Goal: Task Accomplishment & Management: Manage account settings

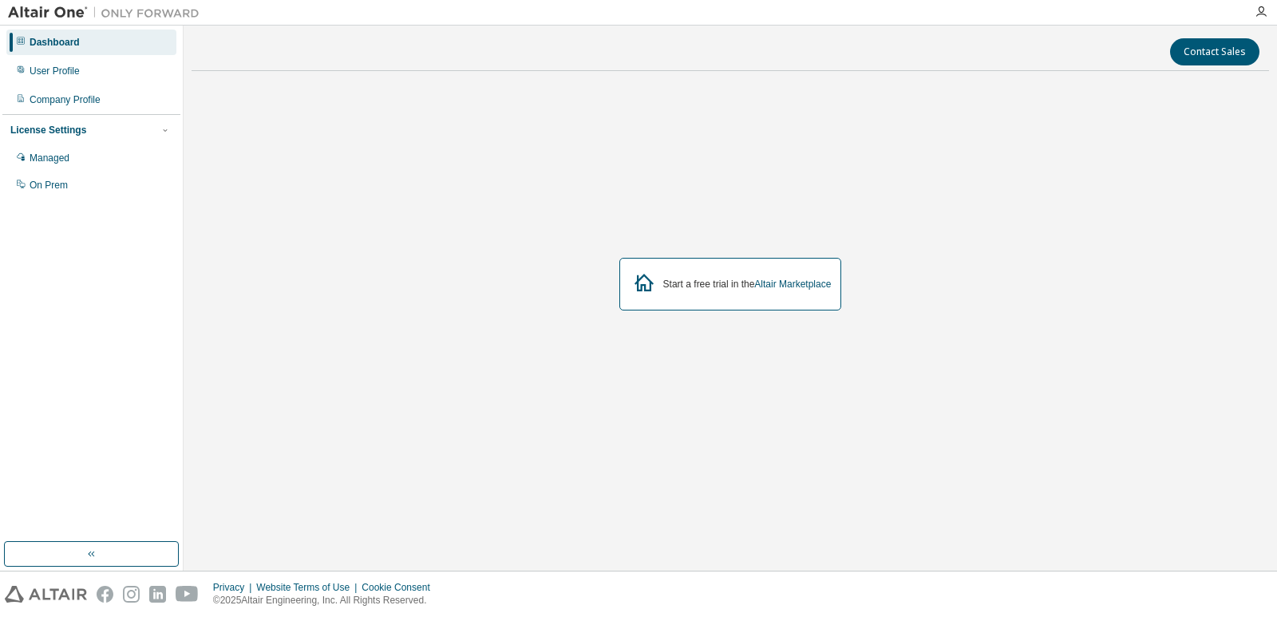
click at [754, 273] on div "Start a free trial in the Altair Marketplace" at bounding box center [731, 284] width 223 height 53
click at [751, 279] on div "Start a free trial in the Altair Marketplace" at bounding box center [747, 284] width 168 height 13
click at [741, 285] on div "Start a free trial in the Altair Marketplace" at bounding box center [747, 284] width 168 height 13
click at [733, 274] on div "Start a free trial in the Altair Marketplace" at bounding box center [731, 284] width 223 height 53
click at [633, 281] on icon at bounding box center [644, 282] width 29 height 29
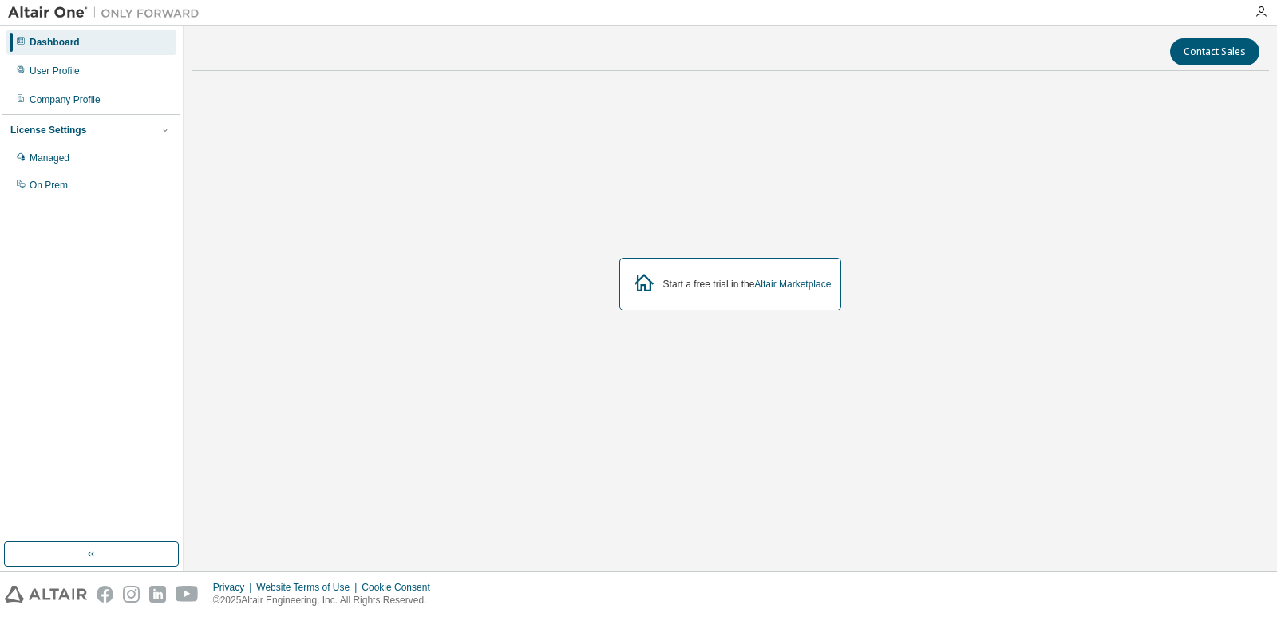
click at [640, 286] on icon at bounding box center [644, 283] width 19 height 18
click at [71, 156] on div "Managed" at bounding box center [91, 158] width 170 height 26
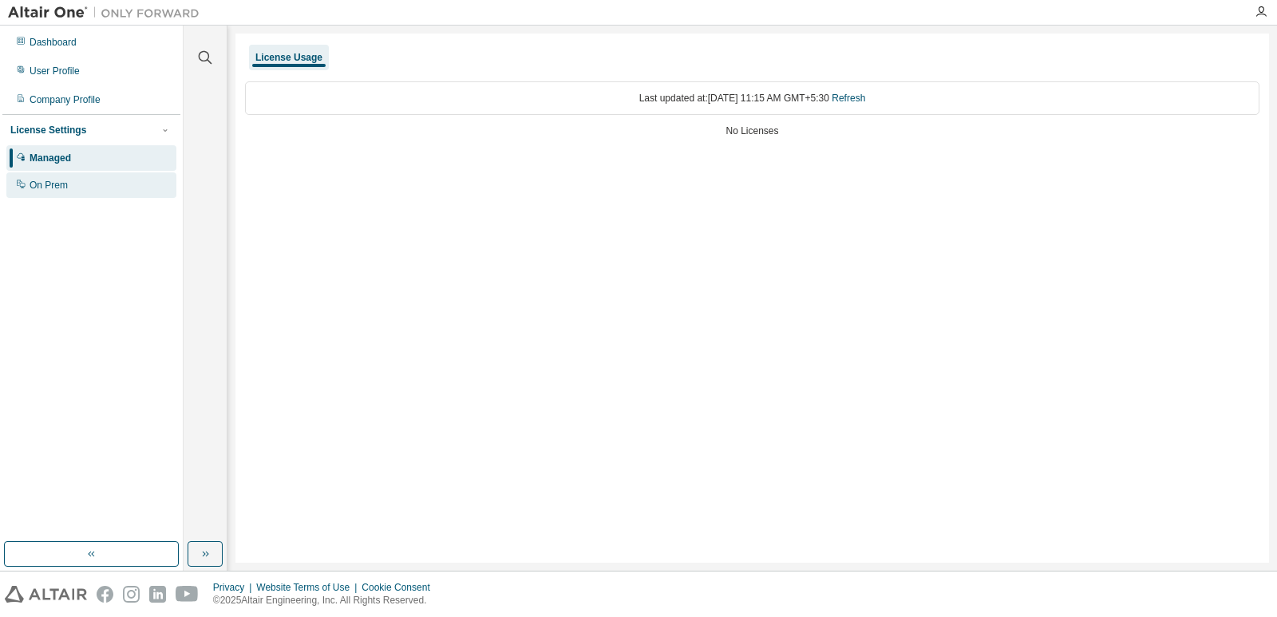
click at [66, 173] on div "On Prem" at bounding box center [91, 185] width 170 height 26
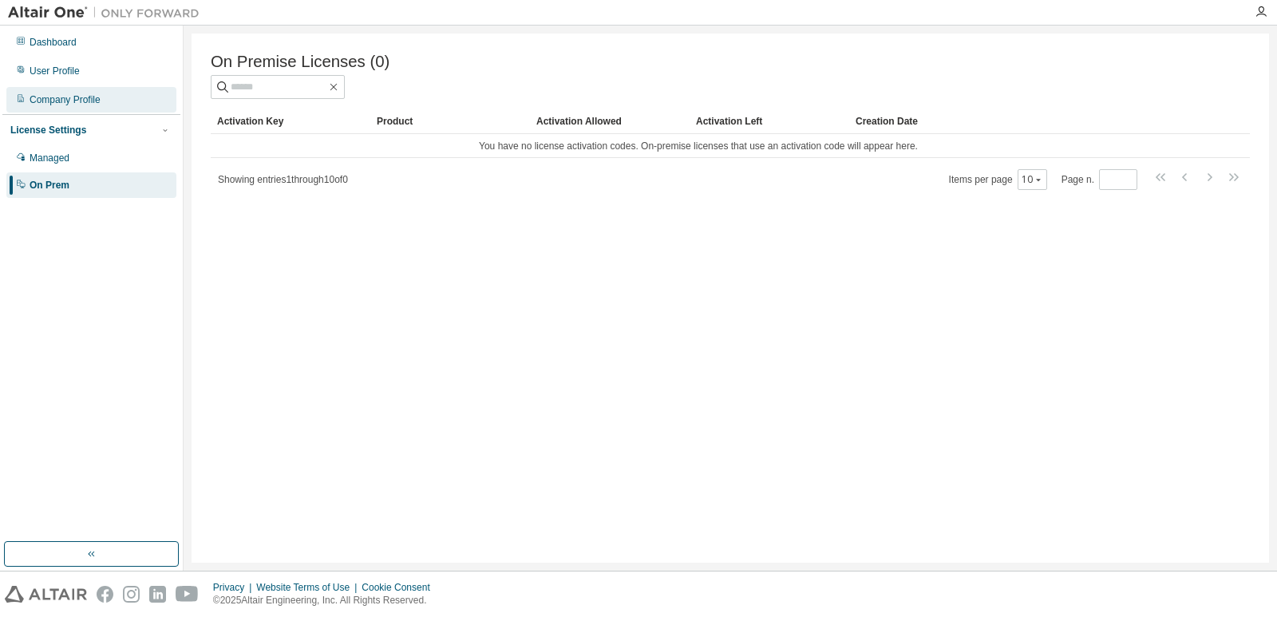
click at [97, 93] on div "Company Profile" at bounding box center [91, 100] width 170 height 26
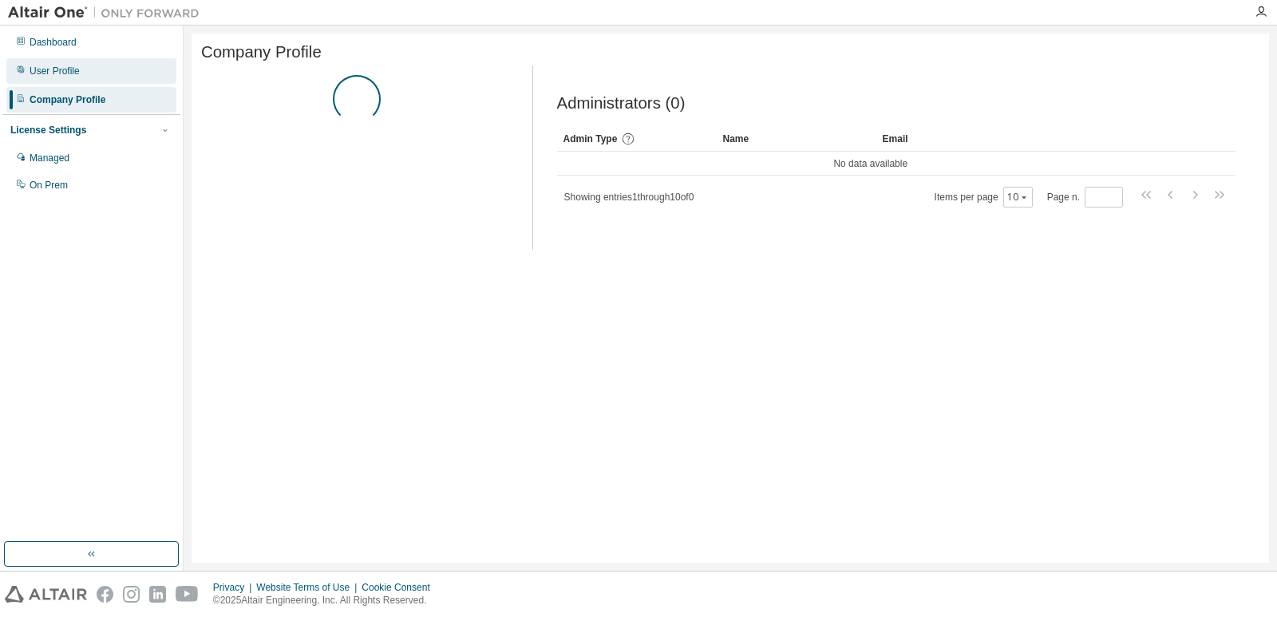
click at [101, 74] on div "User Profile" at bounding box center [91, 71] width 170 height 26
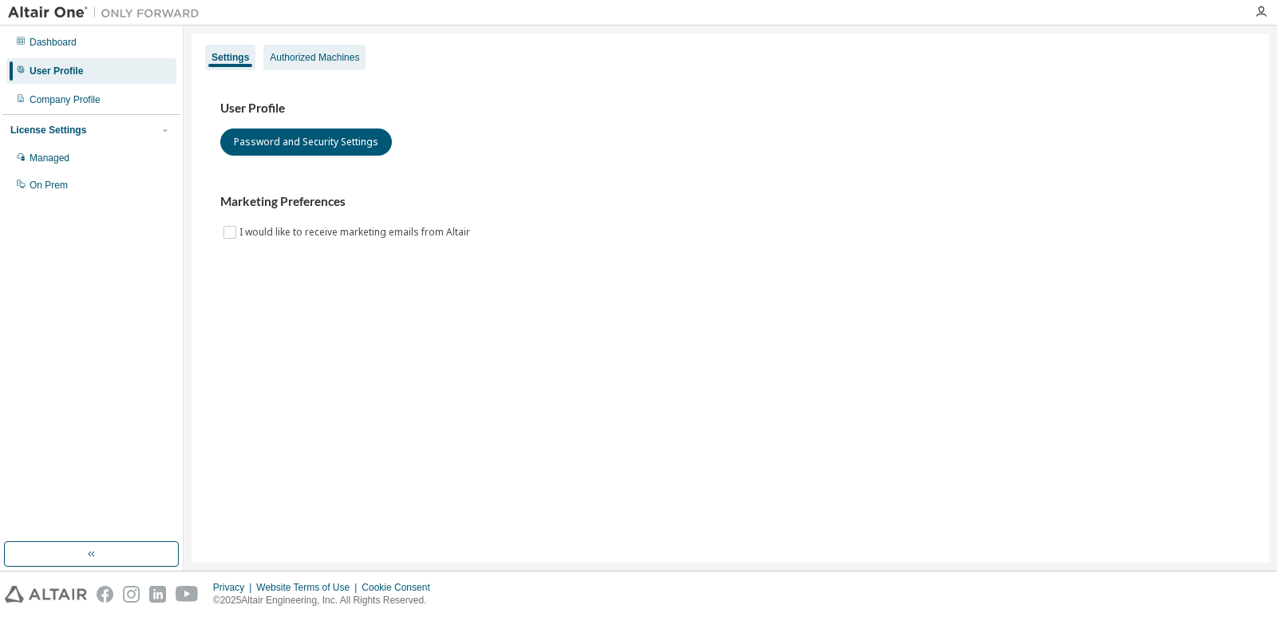
click at [309, 51] on div "Authorized Machines" at bounding box center [314, 57] width 89 height 13
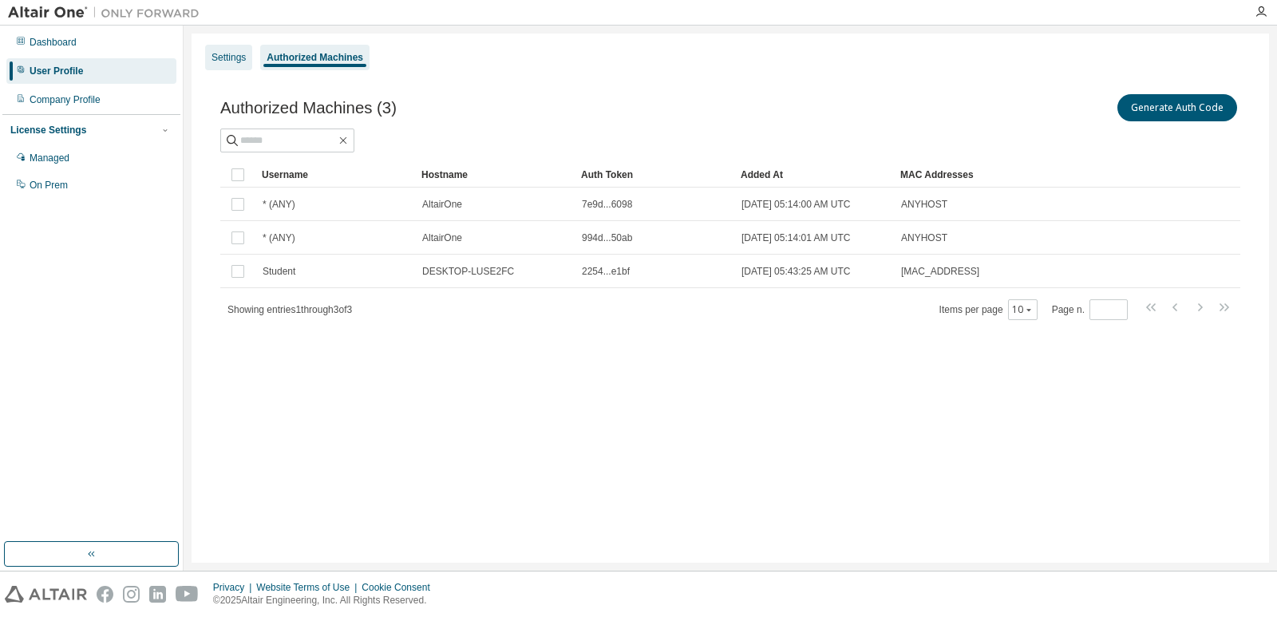
click at [238, 57] on div "Settings" at bounding box center [229, 57] width 34 height 13
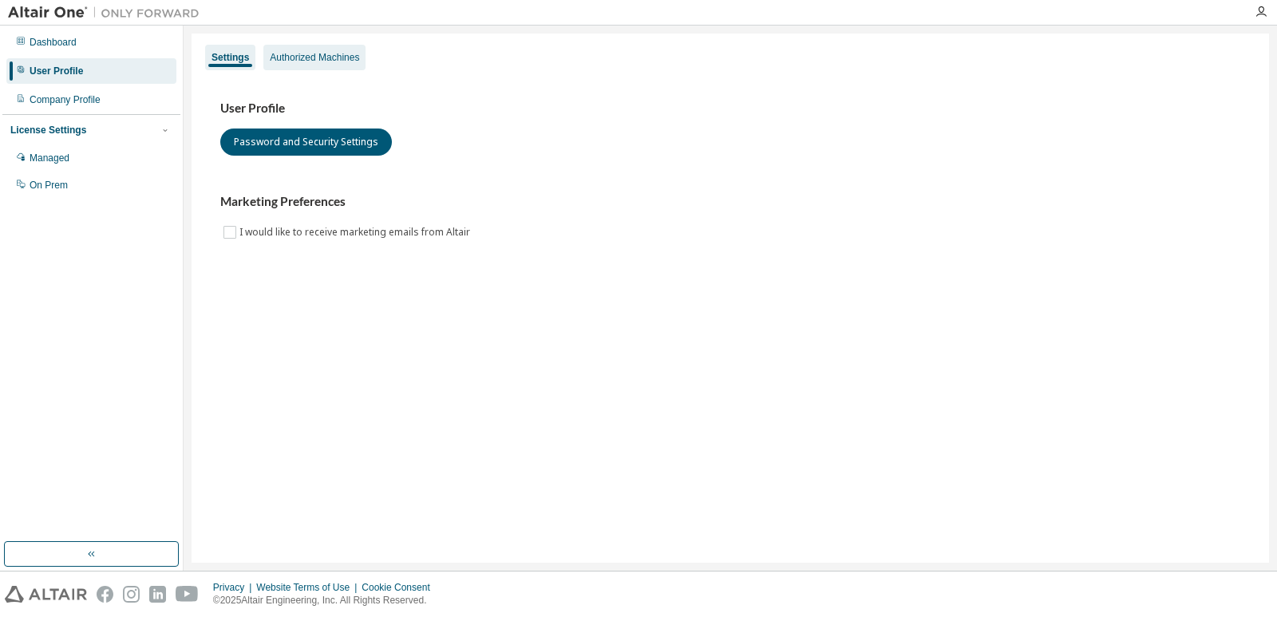
click at [277, 57] on div "Authorized Machines" at bounding box center [314, 57] width 89 height 13
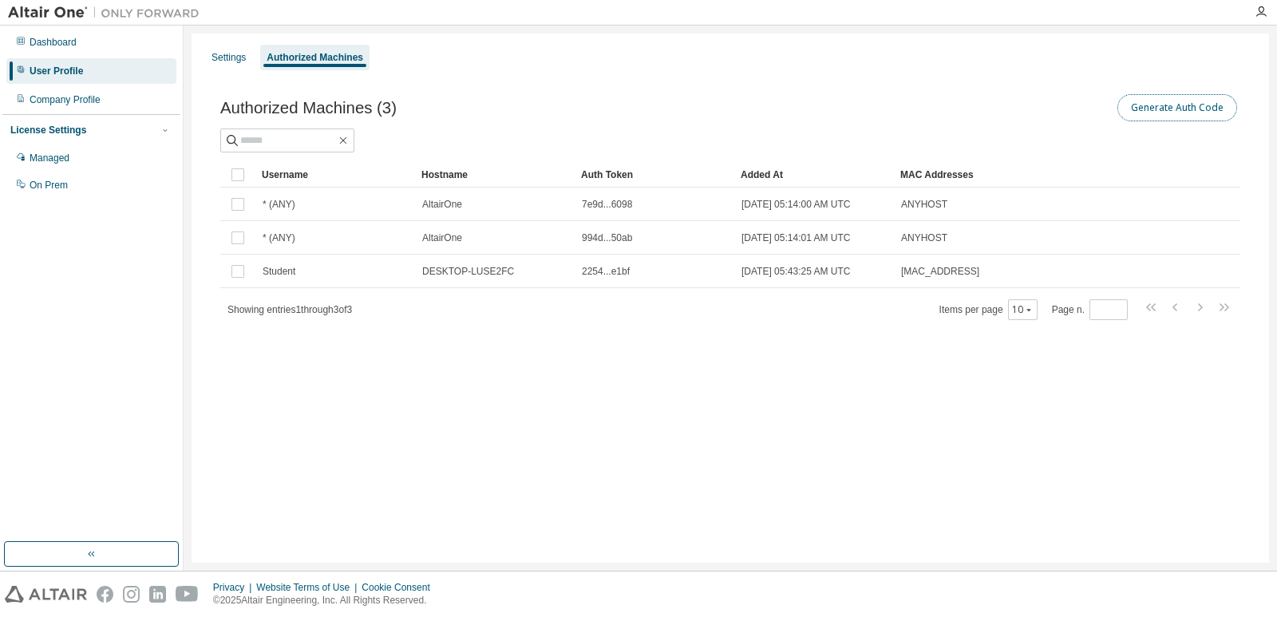
click at [1150, 105] on button "Generate Auth Code" at bounding box center [1178, 107] width 120 height 27
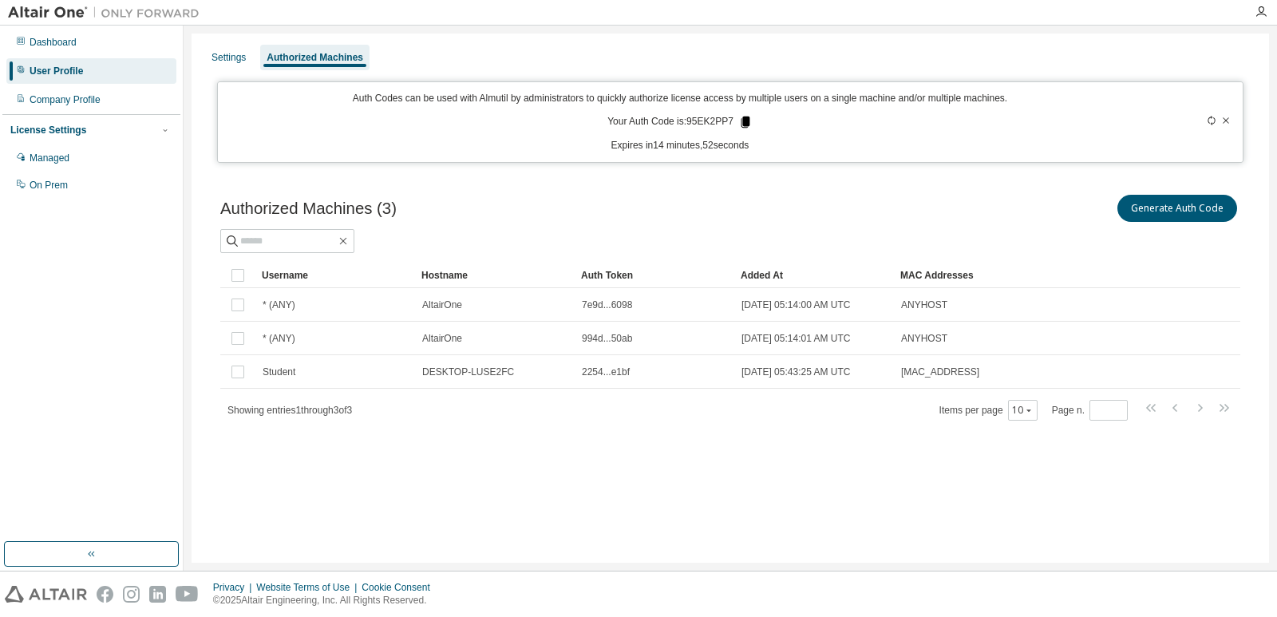
click at [739, 123] on icon at bounding box center [746, 122] width 14 height 14
click at [212, 50] on div "Settings" at bounding box center [228, 58] width 47 height 26
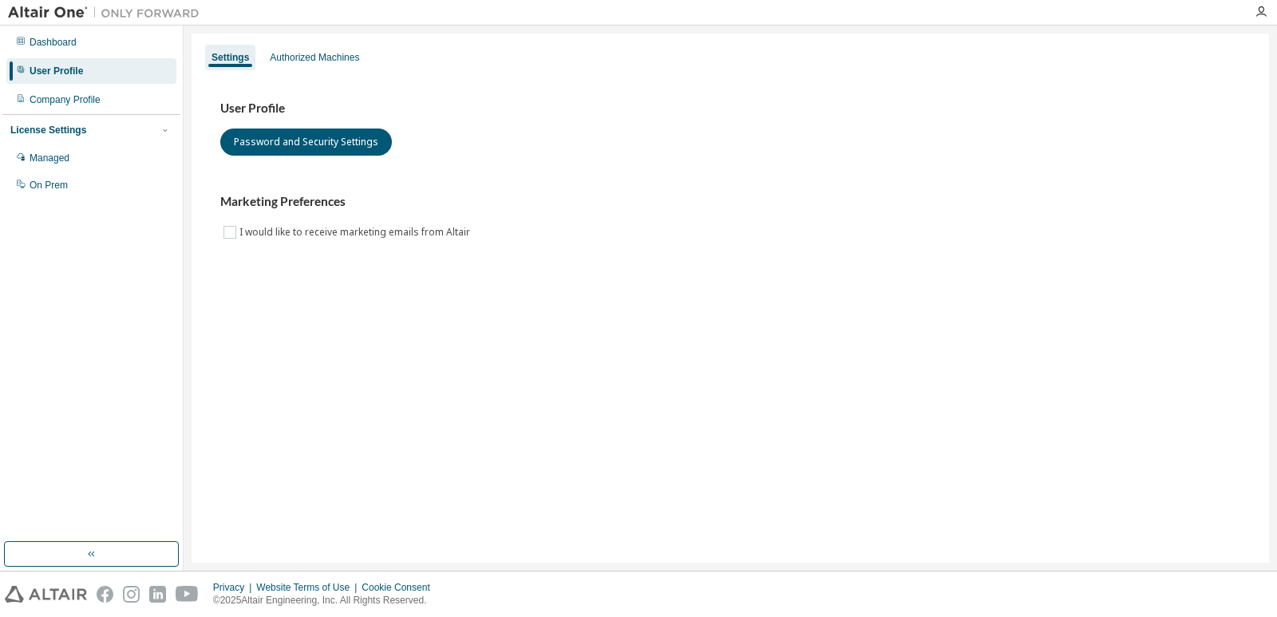
click at [289, 73] on div "User Profile Password and Security Settings Marketing Preferences I would like …" at bounding box center [730, 181] width 1059 height 218
click at [295, 61] on div "Authorized Machines" at bounding box center [314, 57] width 89 height 13
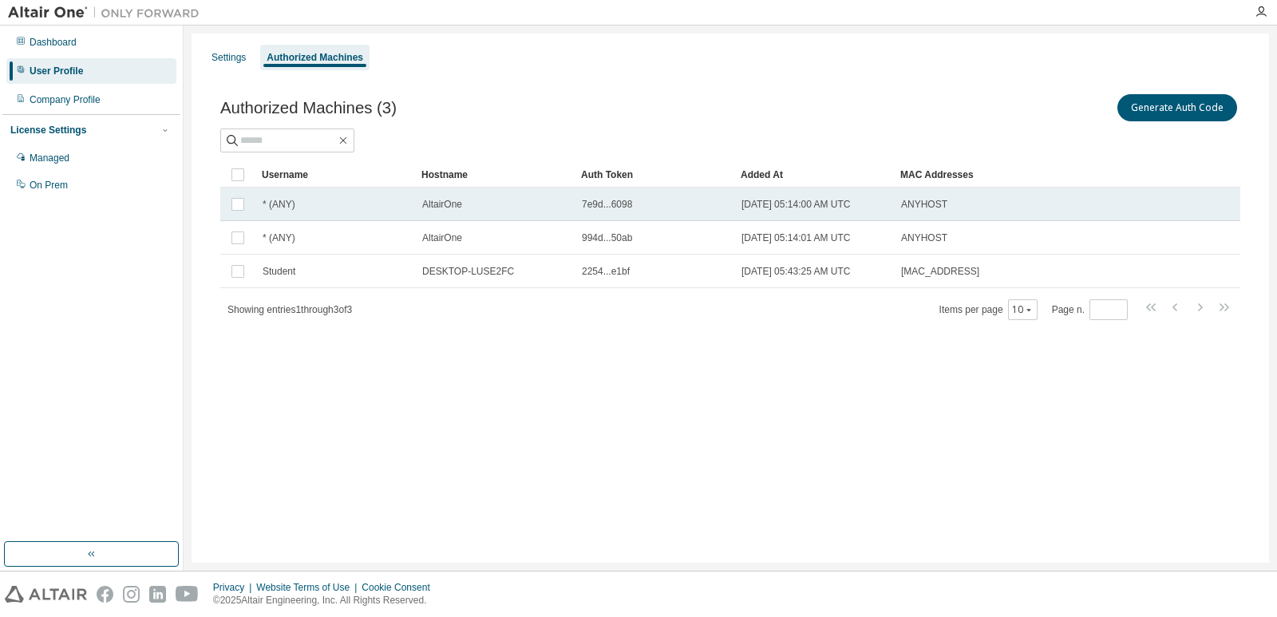
click at [650, 216] on td "7e9d...6098" at bounding box center [655, 205] width 160 height 34
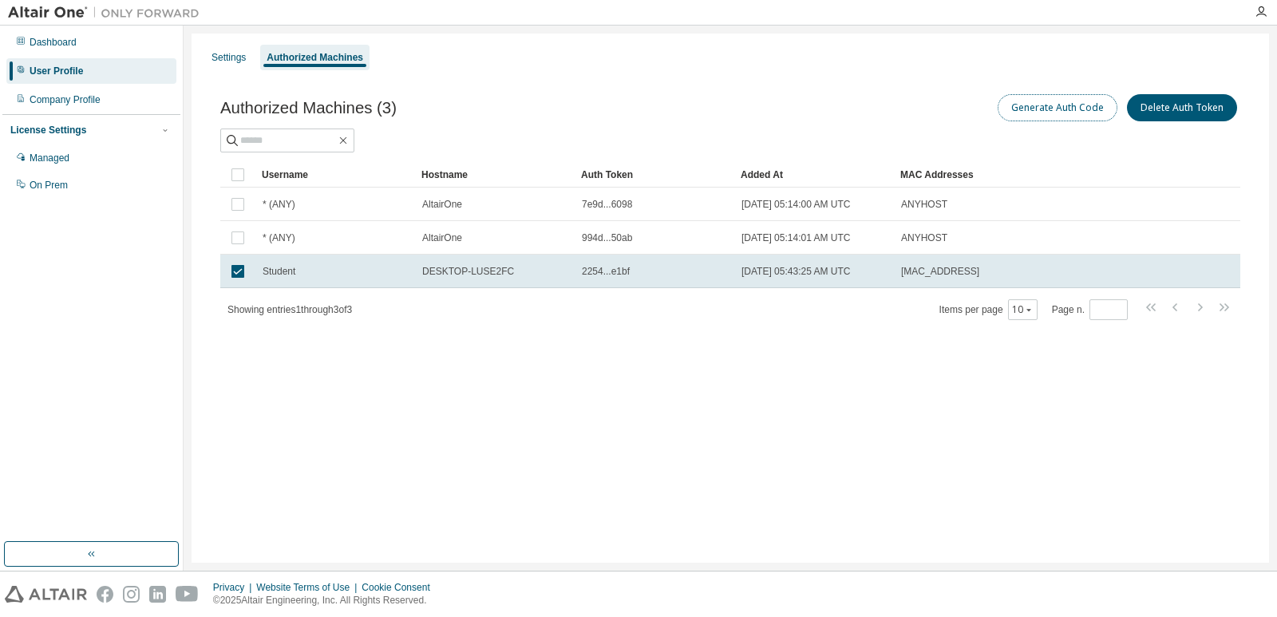
click at [1047, 101] on button "Generate Auth Code" at bounding box center [1058, 107] width 120 height 27
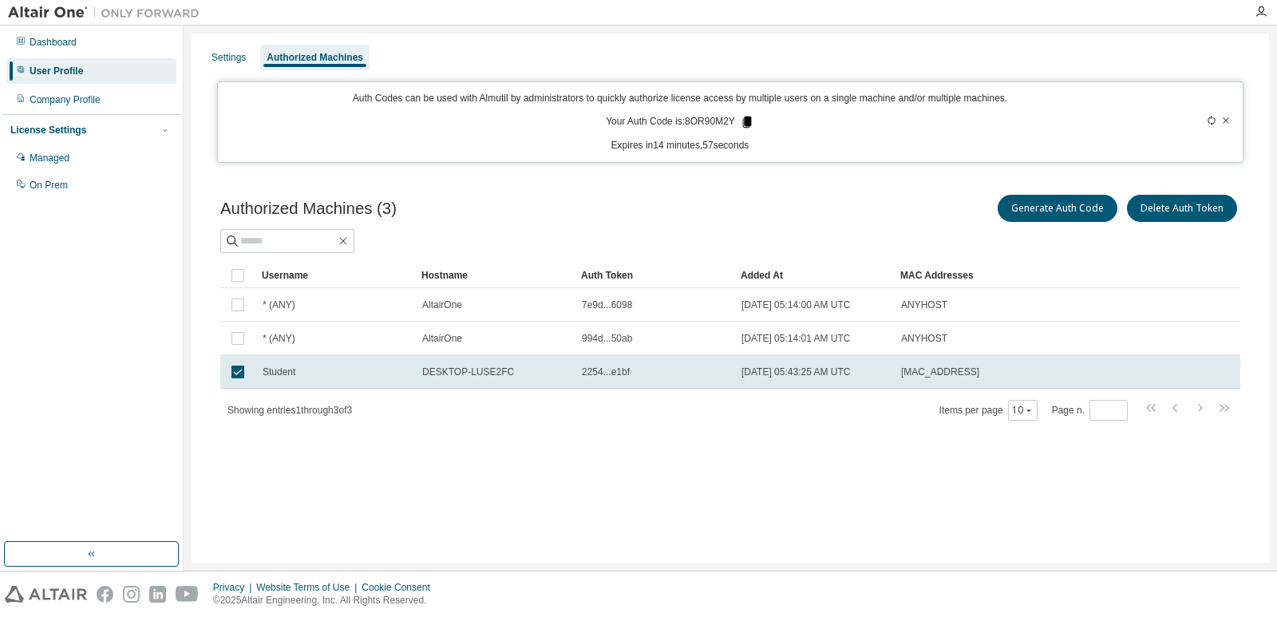
click at [746, 125] on icon at bounding box center [747, 122] width 9 height 11
click at [699, 198] on div "Authorized Machines (3) Generate Auth Code Delete Auth Token" at bounding box center [730, 209] width 1020 height 34
click at [85, 100] on div "Company Profile" at bounding box center [65, 99] width 71 height 13
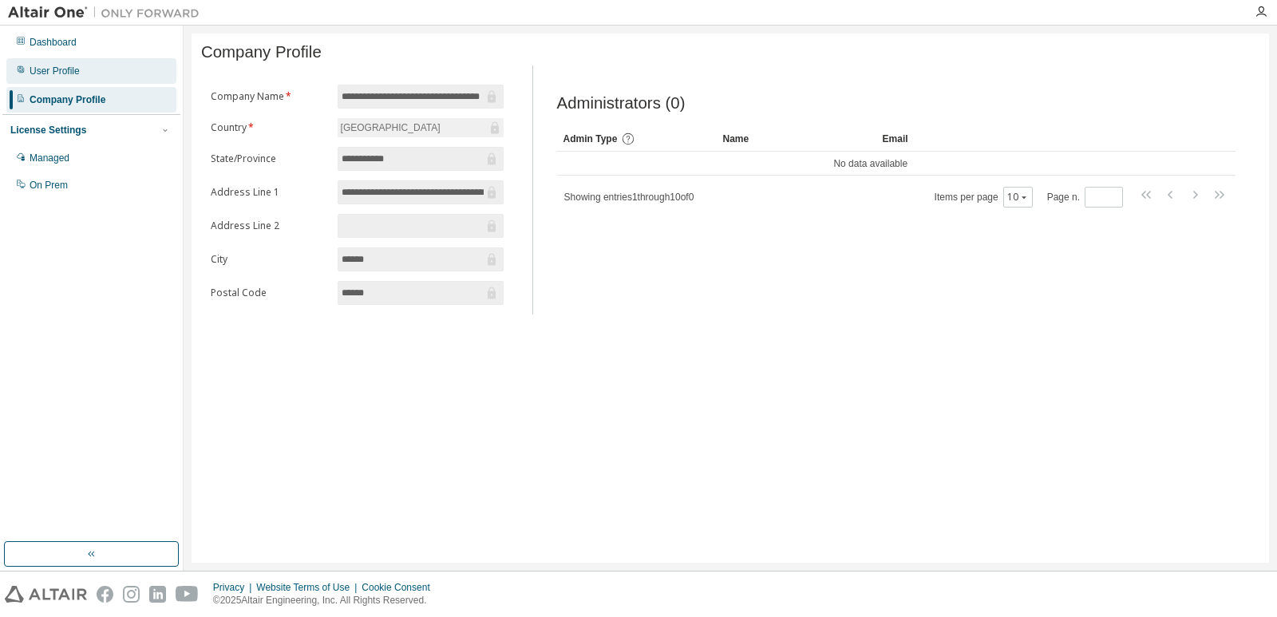
click at [72, 70] on div "User Profile" at bounding box center [55, 71] width 50 height 13
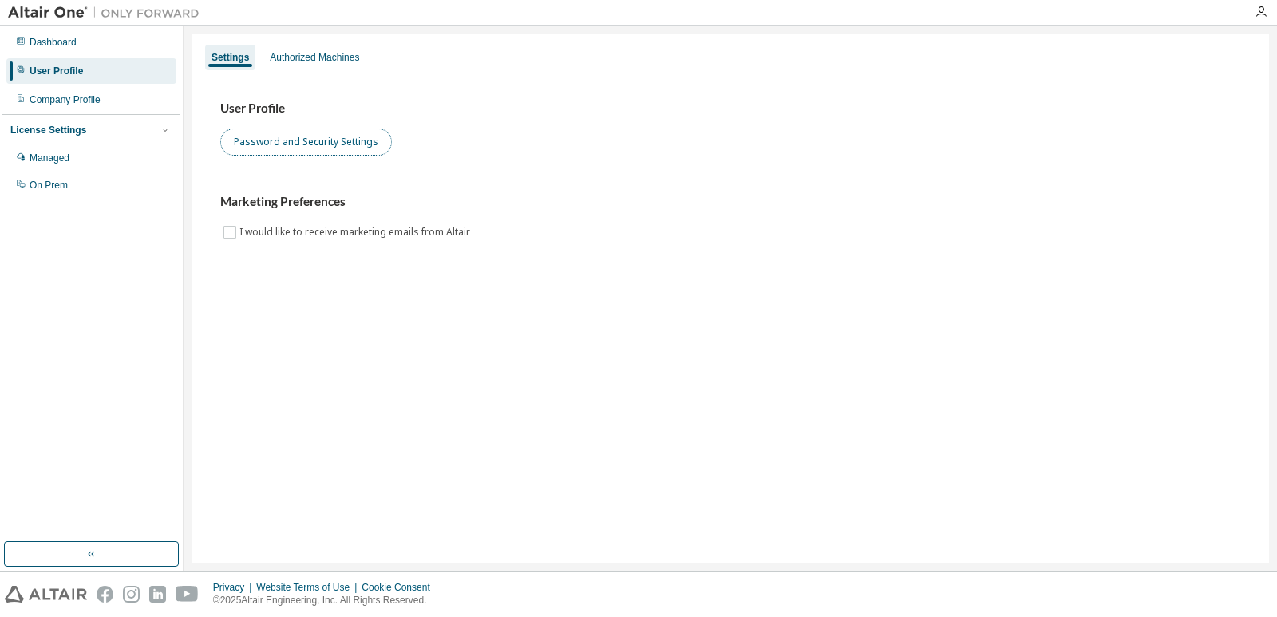
click at [333, 137] on button "Password and Security Settings" at bounding box center [306, 142] width 172 height 27
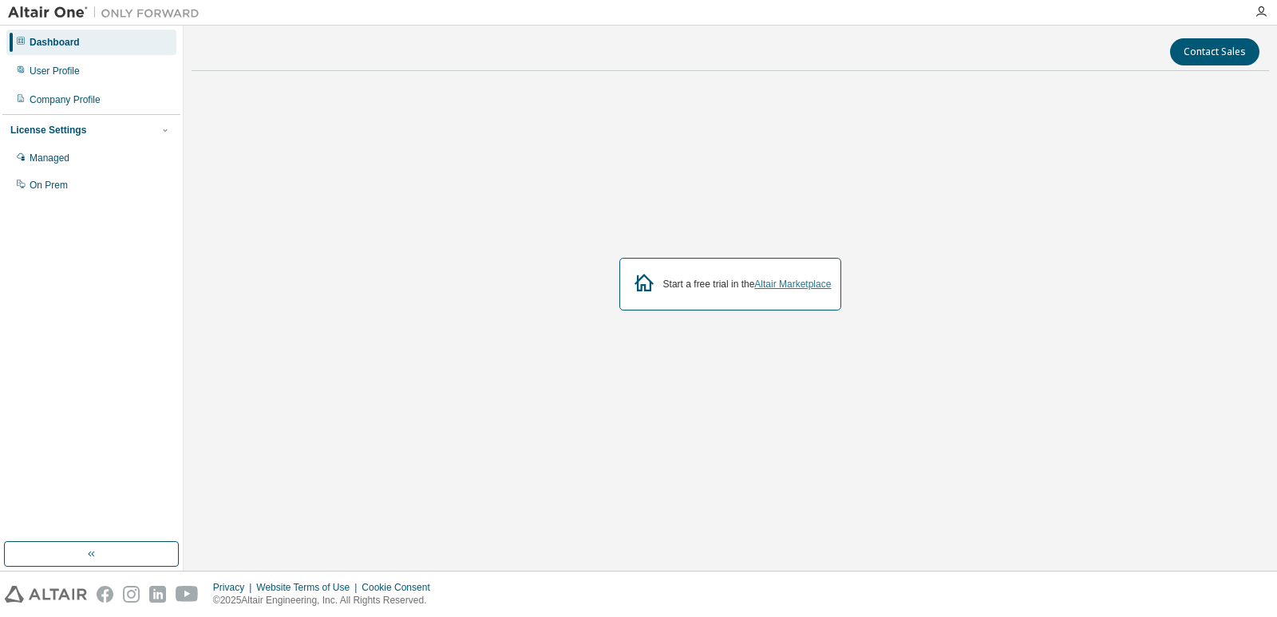
click at [788, 283] on link "Altair Marketplace" at bounding box center [792, 284] width 77 height 11
